Goal: Check status

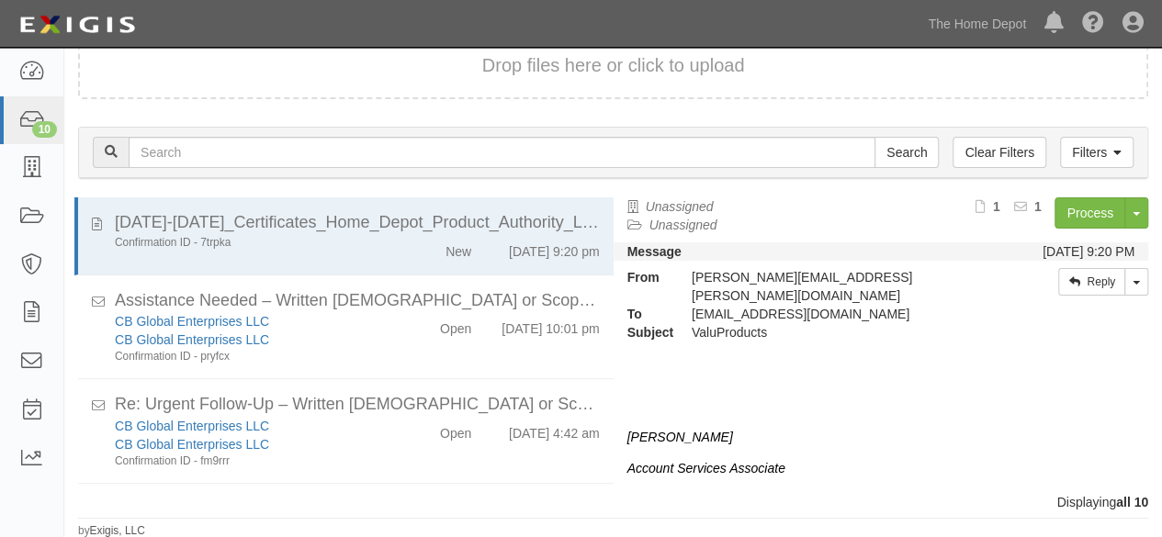
scroll to position [596, 0]
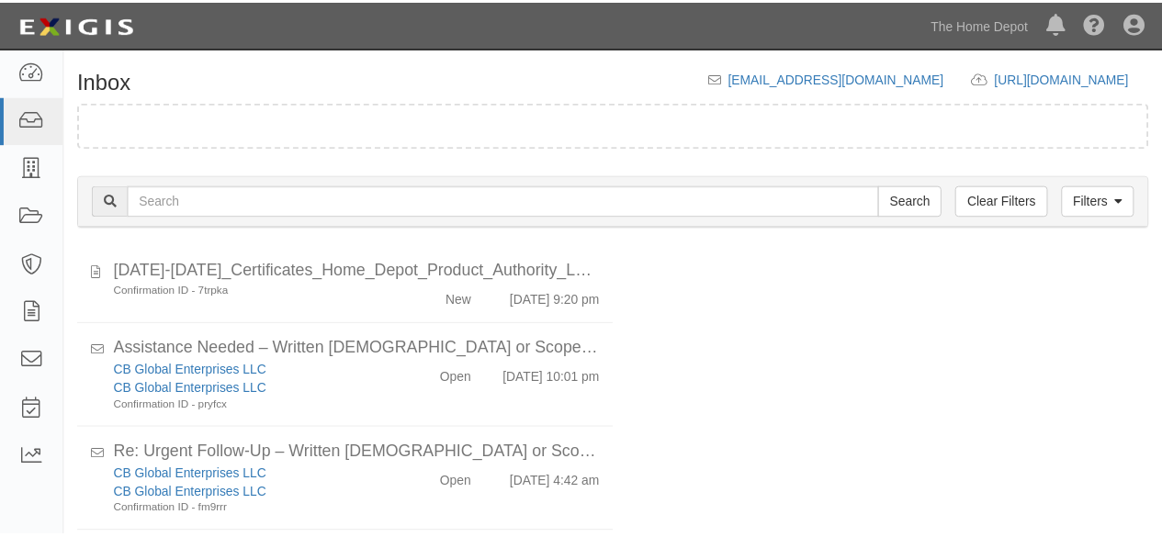
scroll to position [70, 0]
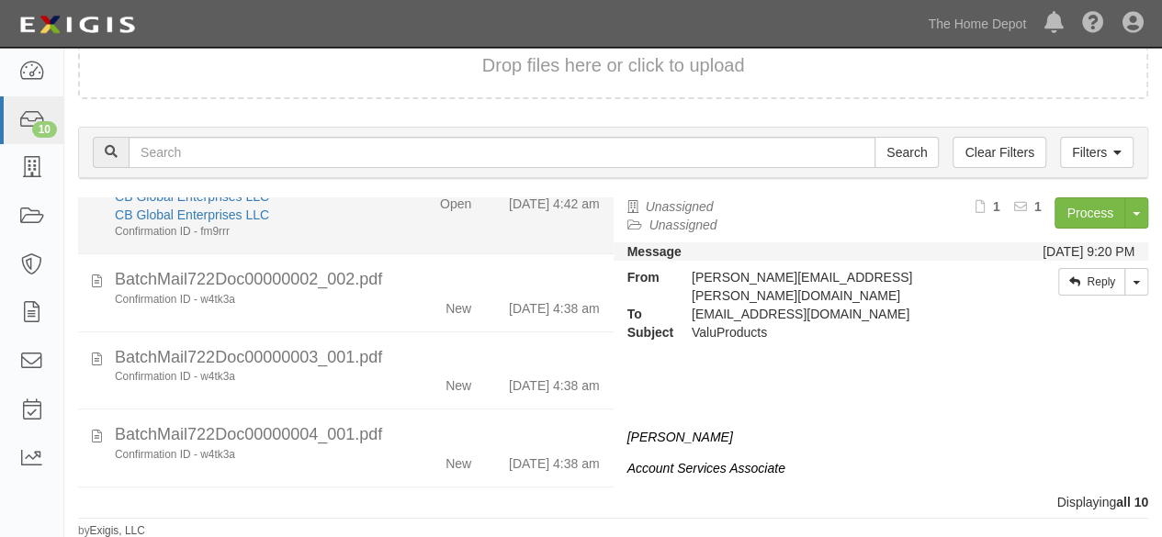
scroll to position [596, 0]
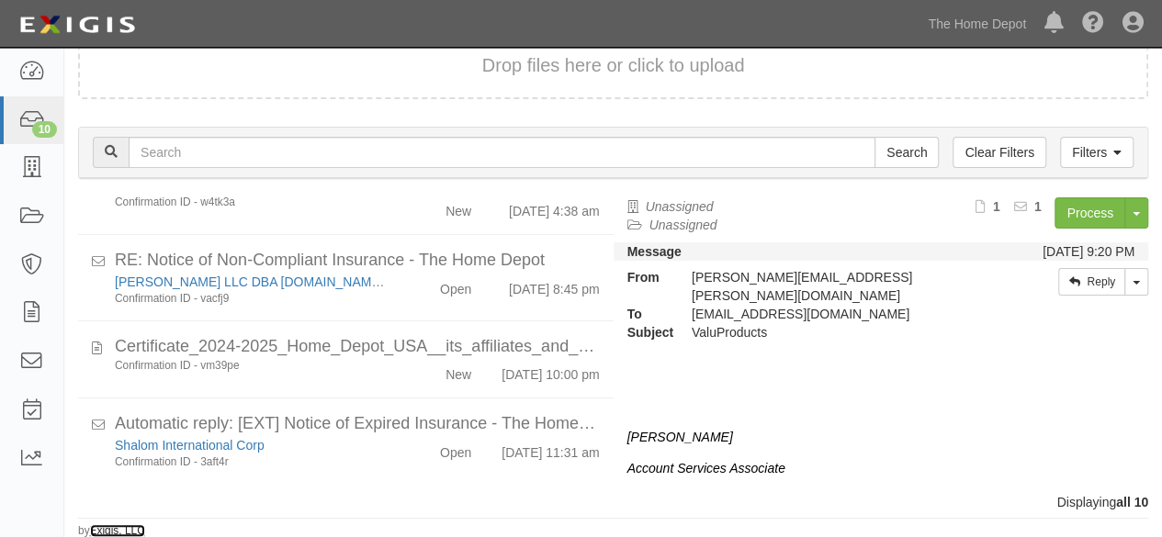
click at [99, 525] on link "Exigis, LLC" at bounding box center [117, 530] width 55 height 13
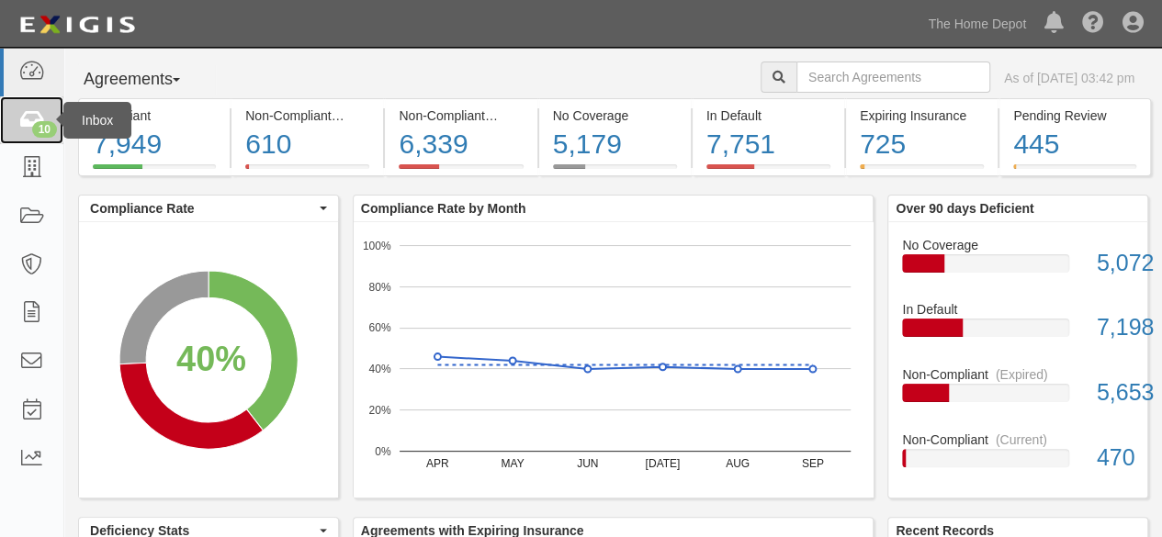
click at [28, 122] on icon at bounding box center [31, 120] width 26 height 21
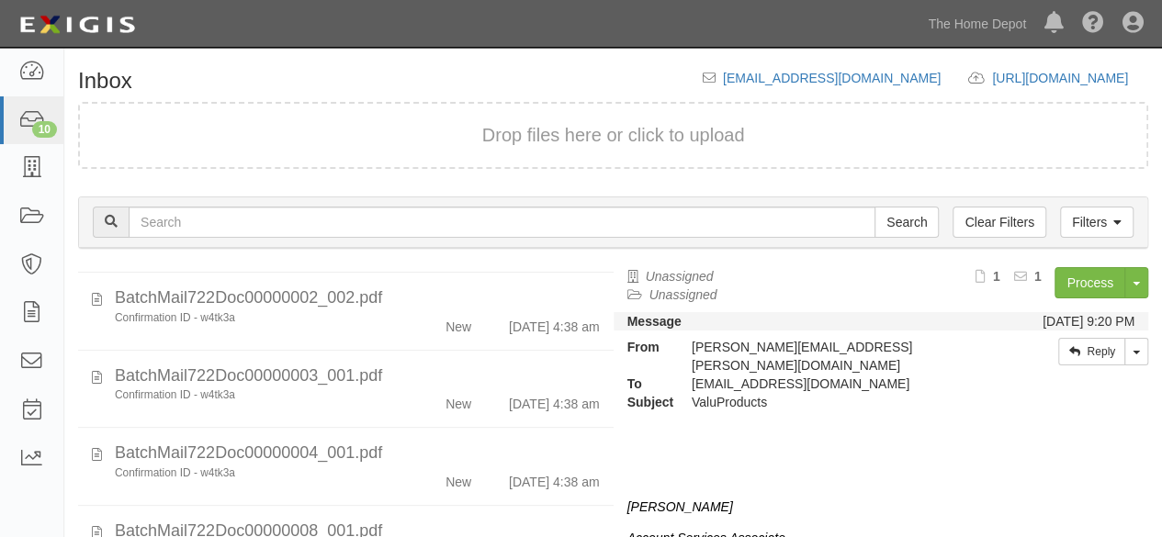
scroll to position [596, 0]
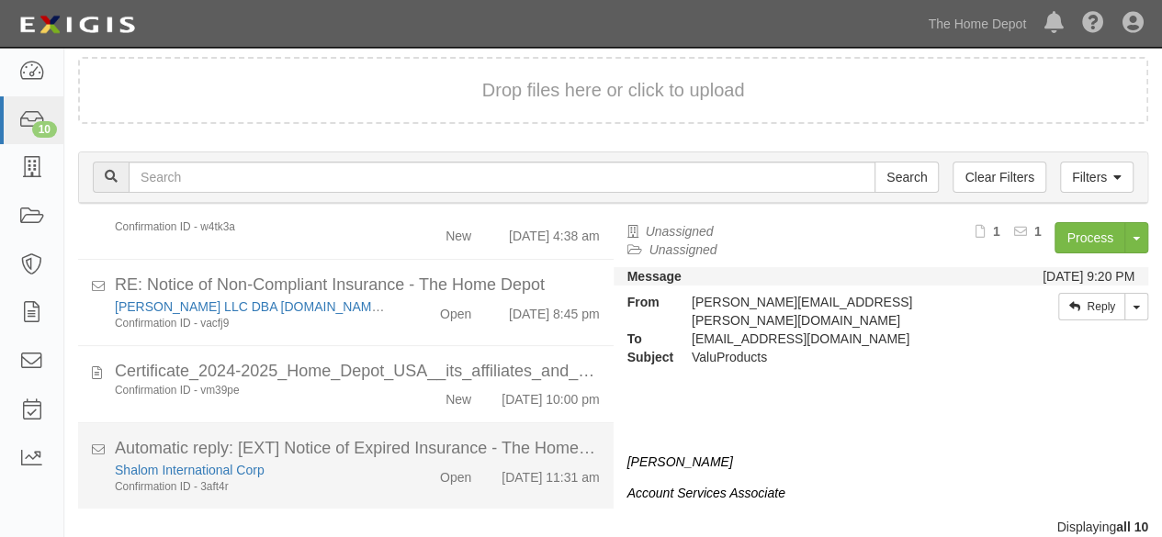
scroll to position [70, 0]
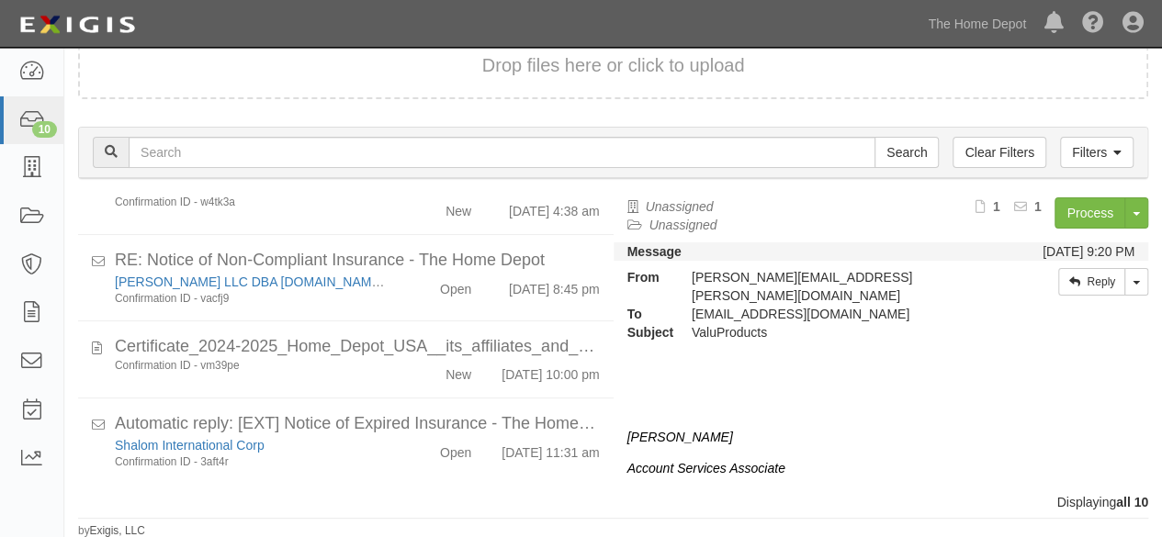
click at [836, 428] on p "[PERSON_NAME]" at bounding box center [881, 437] width 508 height 18
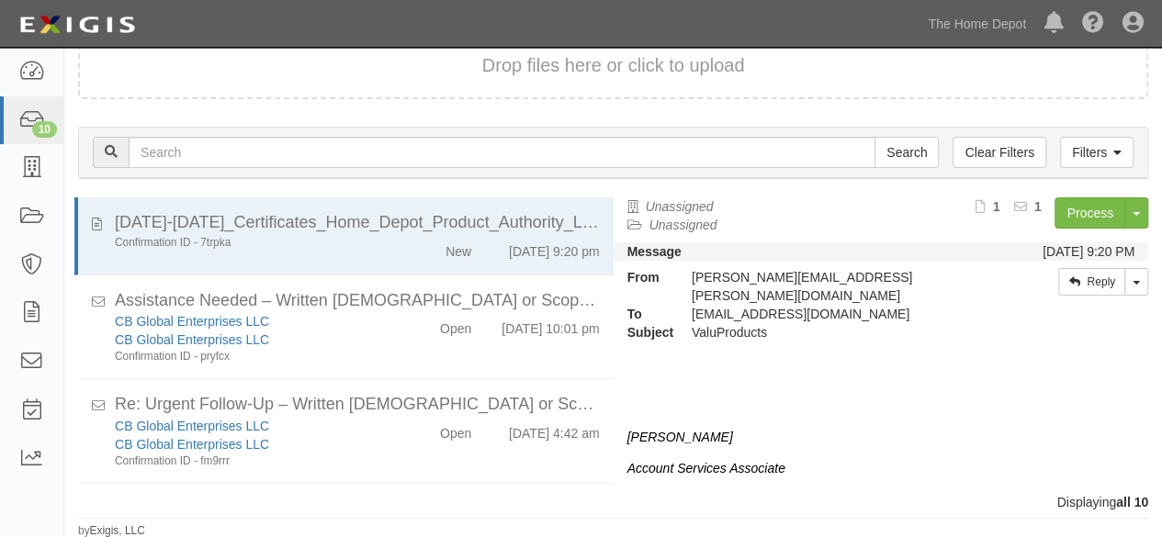
scroll to position [596, 0]
